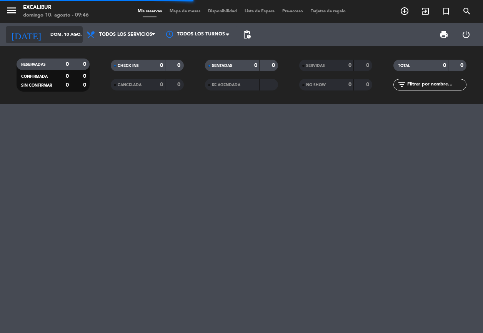
click at [69, 33] on input "dom. 10 ago." at bounding box center [77, 34] width 60 height 13
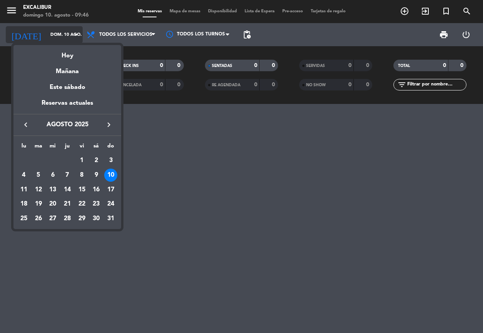
click at [69, 33] on div at bounding box center [241, 166] width 483 height 333
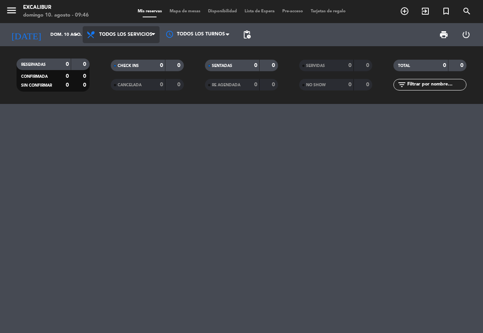
click at [124, 33] on span "Todos los servicios" at bounding box center [125, 34] width 53 height 5
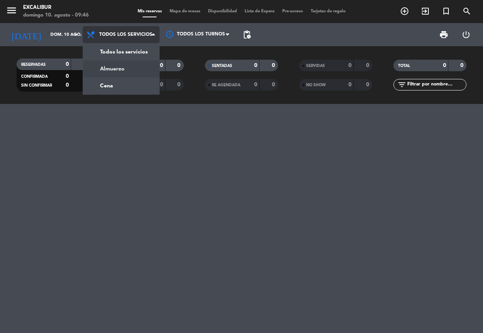
click at [128, 68] on div "menu Excalibur [DATE] 10. agosto - 09:46 Mis reservas Mapa de mesas Disponibili…" at bounding box center [241, 52] width 483 height 104
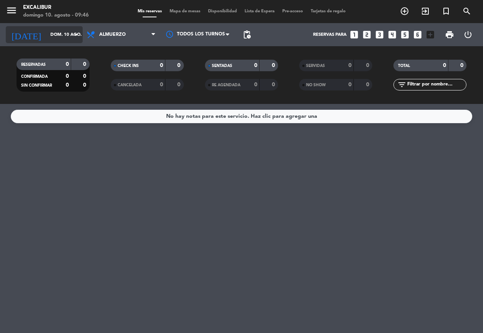
click at [58, 38] on input "dom. 10 ago." at bounding box center [77, 34] width 60 height 13
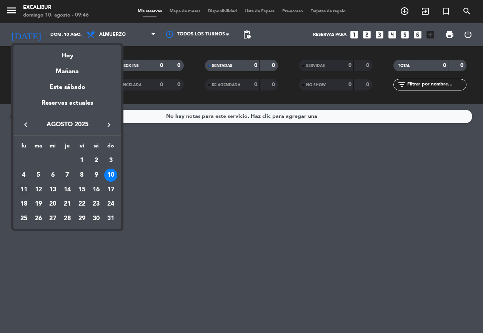
click at [21, 186] on div "11" at bounding box center [23, 189] width 13 height 13
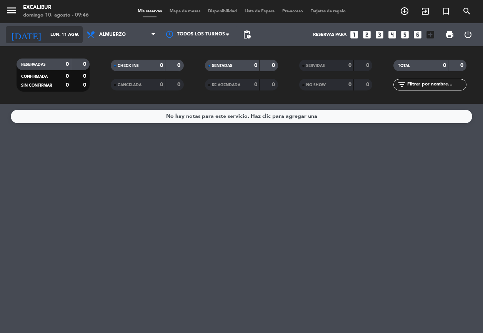
click at [75, 31] on icon "arrow_drop_down" at bounding box center [76, 34] width 9 height 9
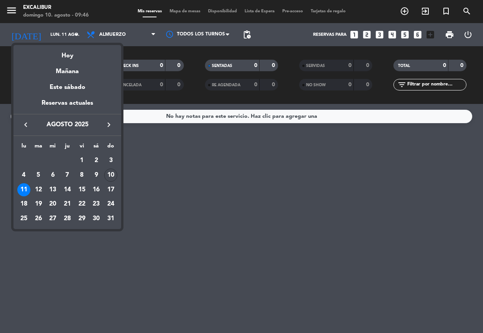
click at [114, 172] on div "10" at bounding box center [110, 175] width 13 height 13
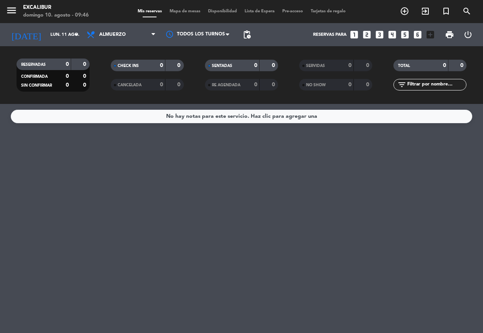
type input "dom. 10 ago."
